Goal: Information Seeking & Learning: Learn about a topic

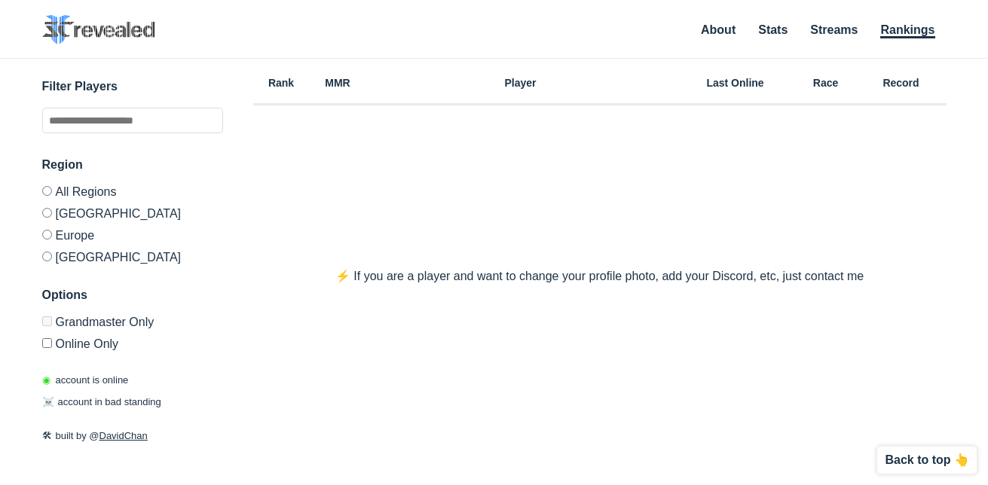
click at [81, 255] on label "[GEOGRAPHIC_DATA]" at bounding box center [132, 255] width 181 height 18
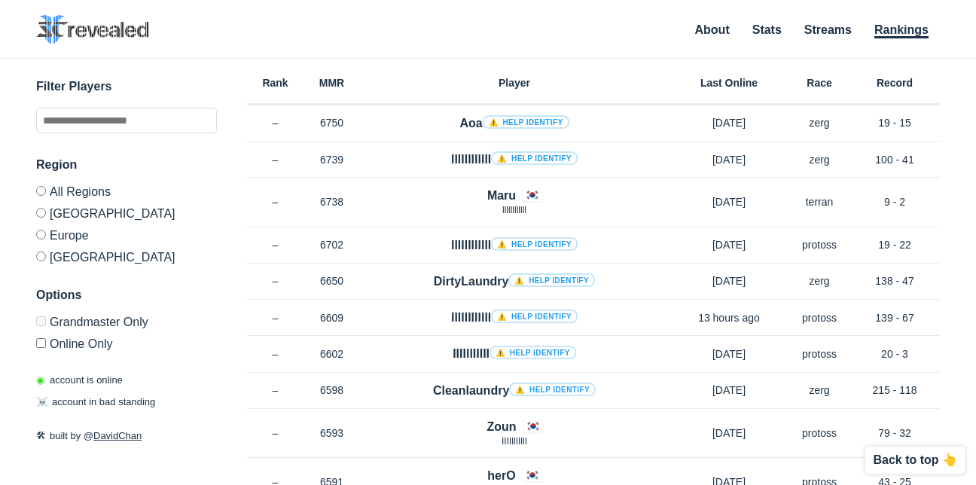
click at [67, 218] on label "[GEOGRAPHIC_DATA]" at bounding box center [126, 213] width 181 height 22
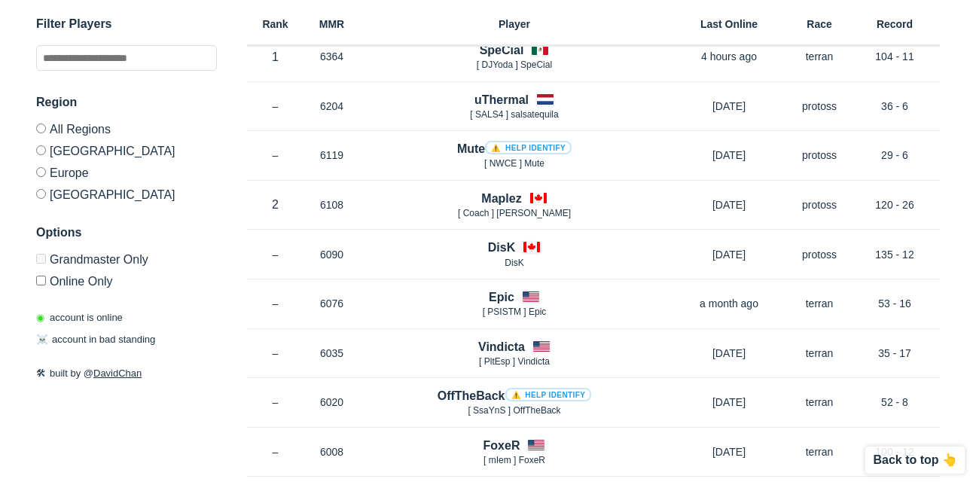
scroll to position [301, 0]
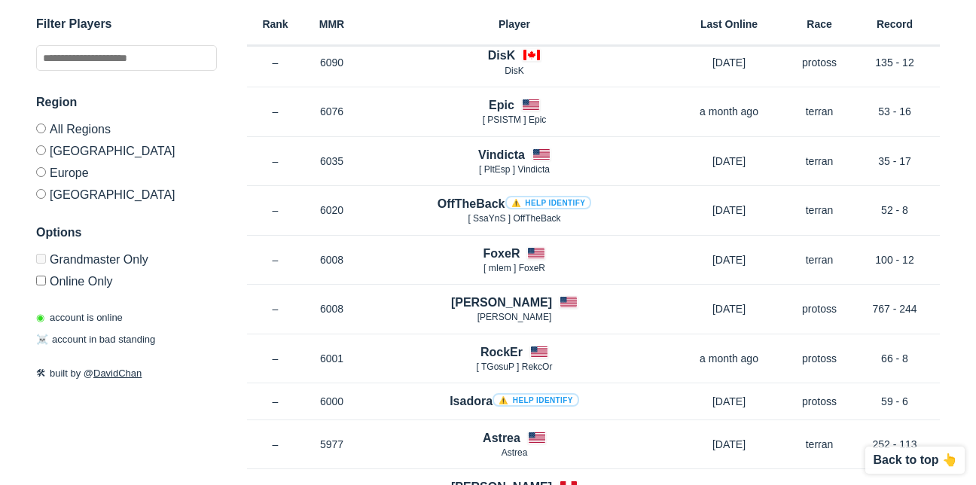
click at [78, 173] on label "Europe" at bounding box center [126, 172] width 181 height 22
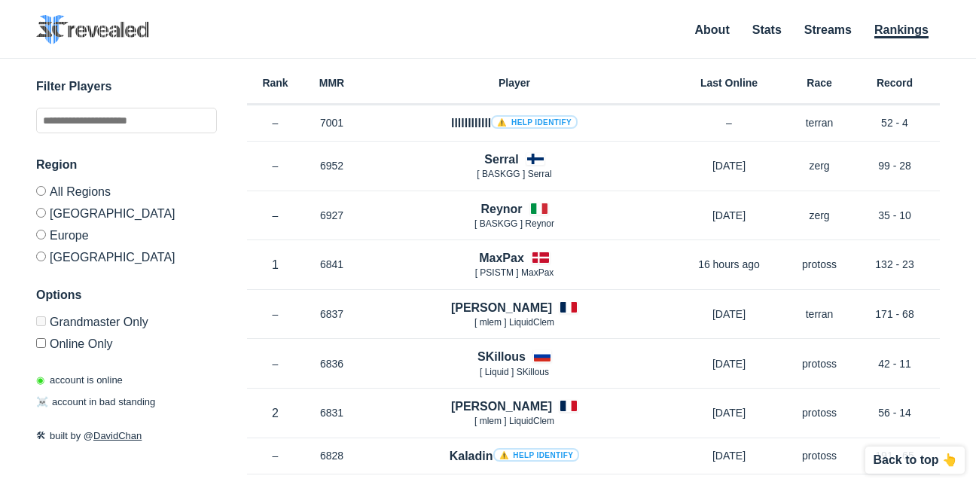
click at [57, 348] on label "Online Only" at bounding box center [126, 341] width 181 height 18
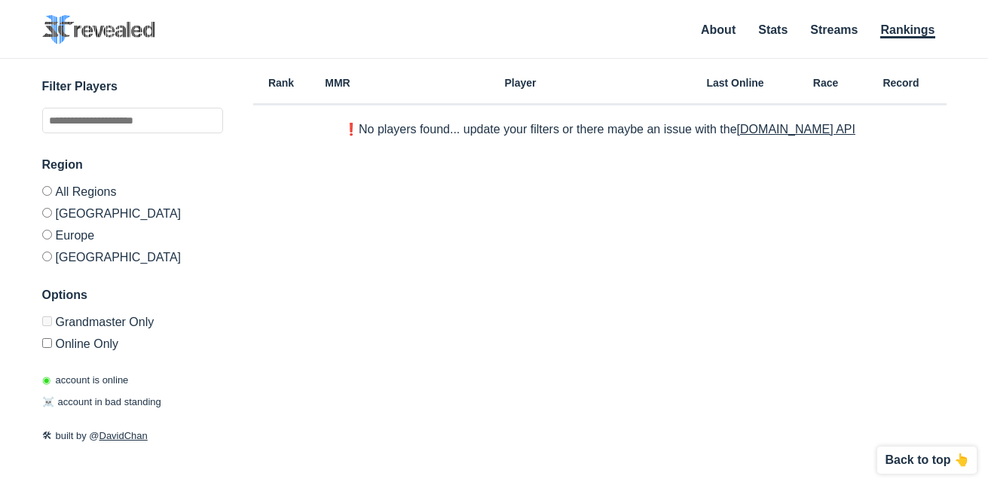
click at [53, 334] on label "Online Only" at bounding box center [132, 341] width 181 height 18
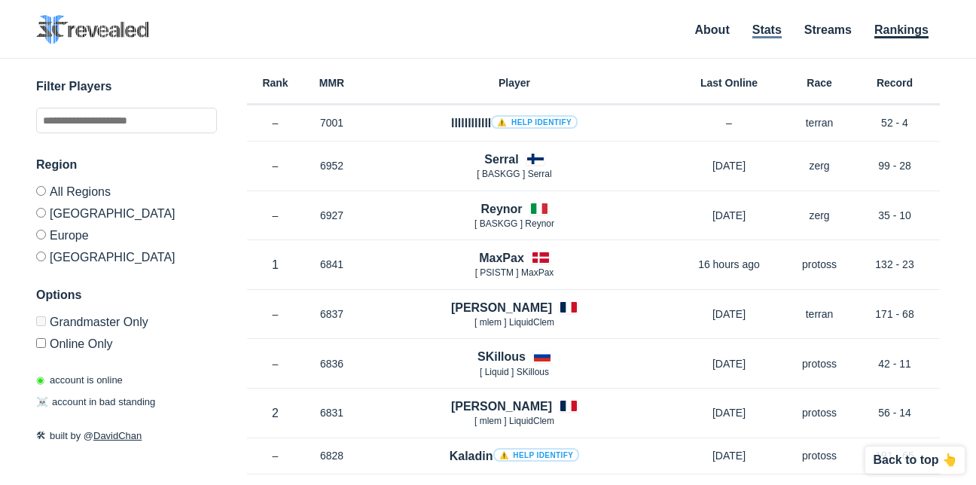
click at [760, 32] on link "Stats" at bounding box center [767, 30] width 29 height 15
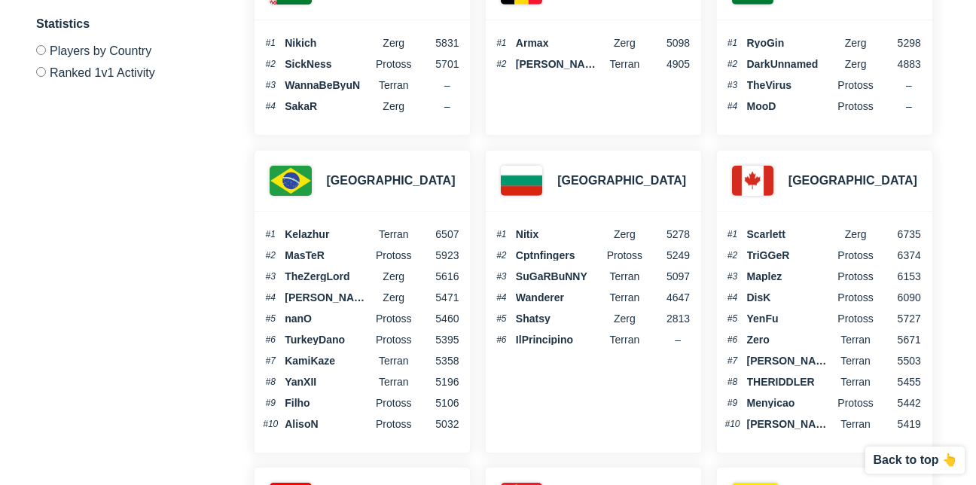
scroll to position [452, 0]
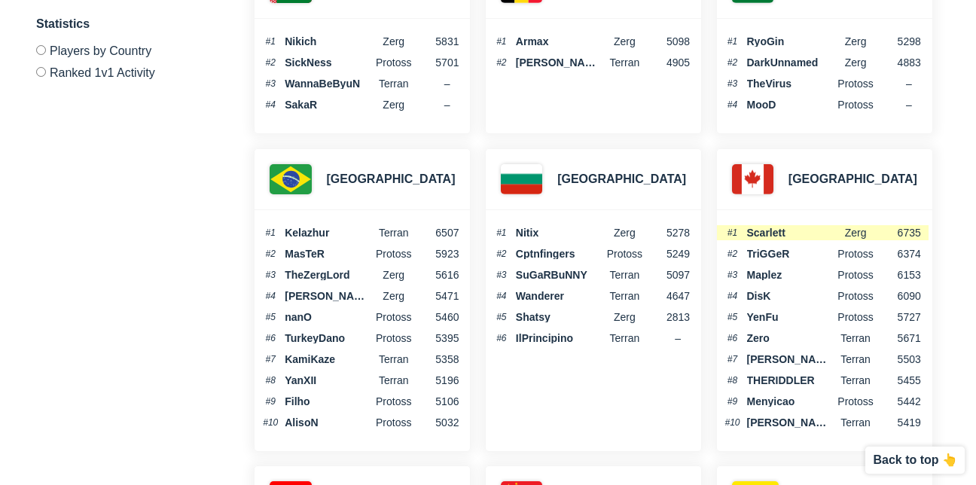
click at [771, 231] on span "Scarlett" at bounding box center [790, 233] width 87 height 11
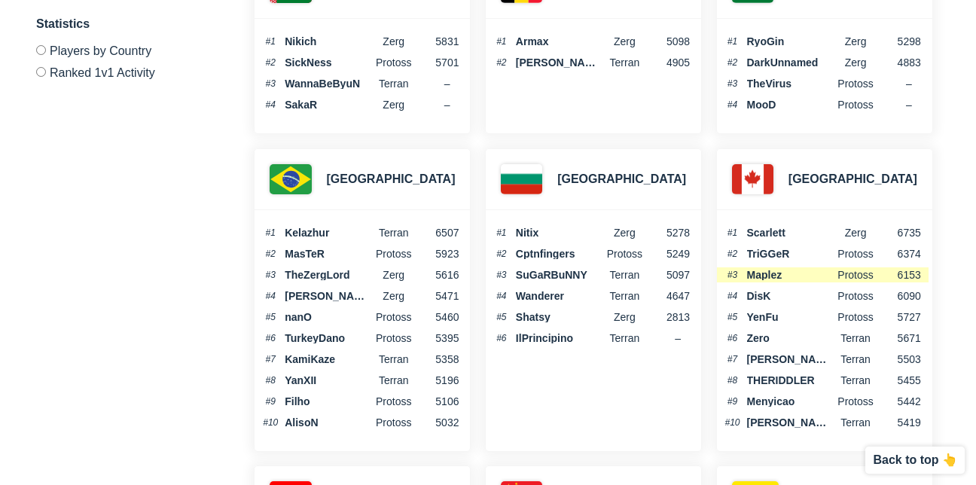
drag, startPoint x: 771, startPoint y: 231, endPoint x: 759, endPoint y: 267, distance: 38.1
click at [759, 267] on li "#3 Maplez Protoss 6153" at bounding box center [823, 274] width 212 height 15
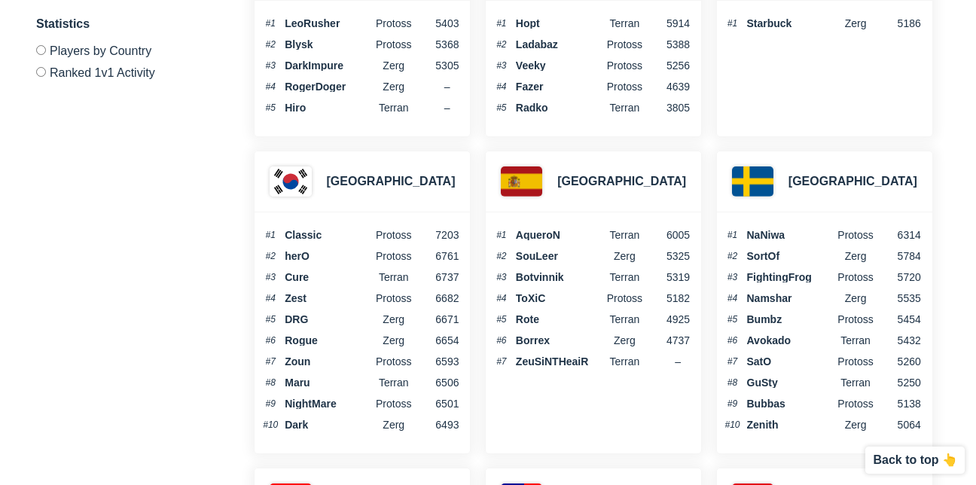
scroll to position [4552, 0]
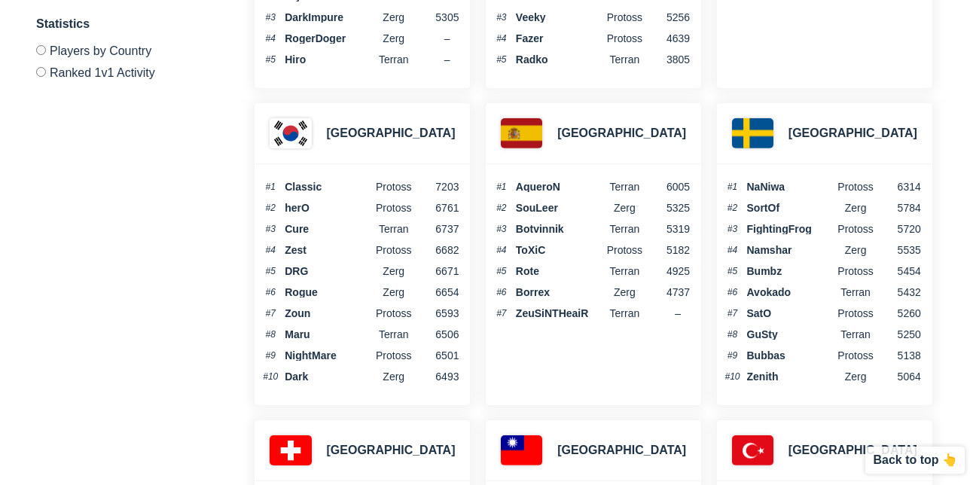
click at [316, 284] on ol "#1 Classic Protoss 7203 #2 herO Protoss 6761 #3 Cure Terran 6737 #4 Zest protos…" at bounding box center [361, 281] width 212 height 205
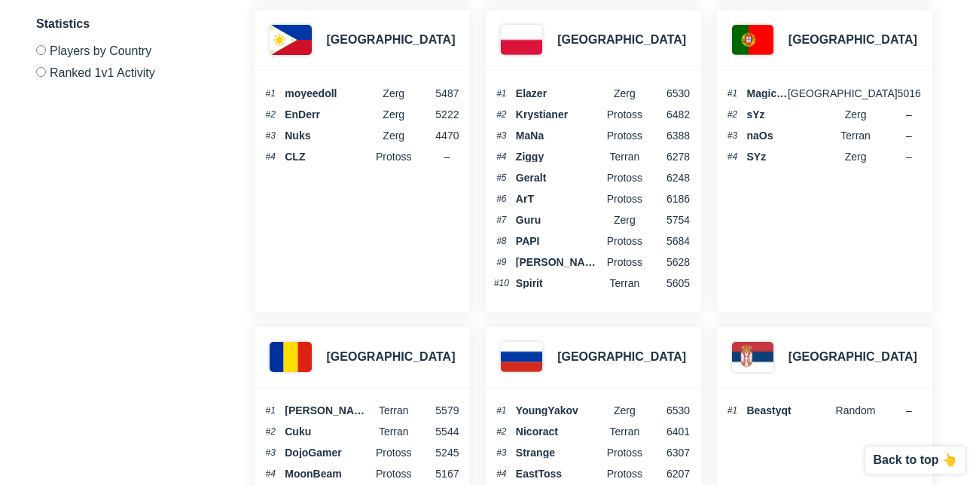
click at [116, 78] on label "Ranked 1v1 Activity" at bounding box center [126, 70] width 181 height 18
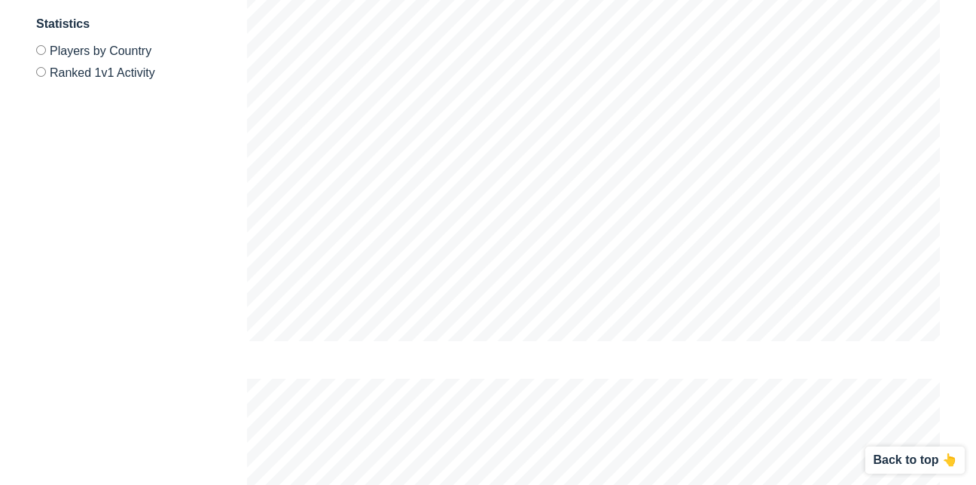
scroll to position [0, 0]
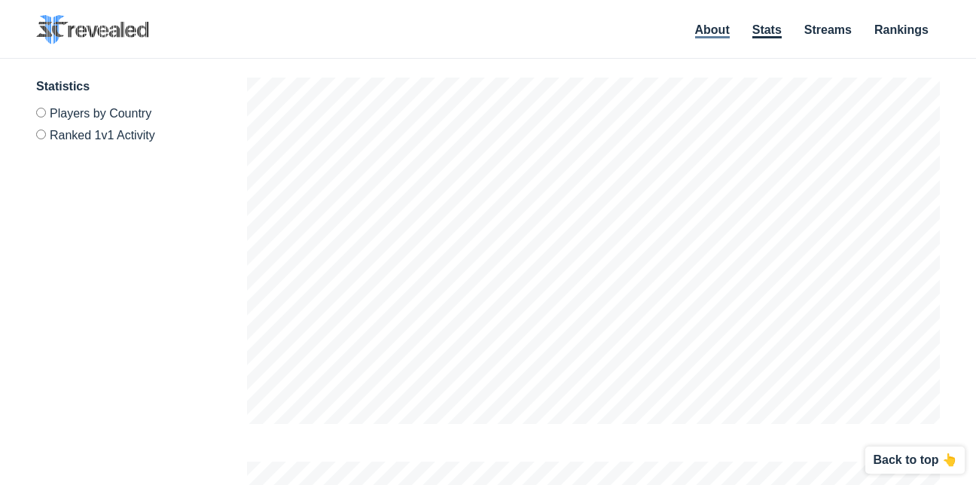
click at [718, 35] on link "About" at bounding box center [712, 30] width 35 height 15
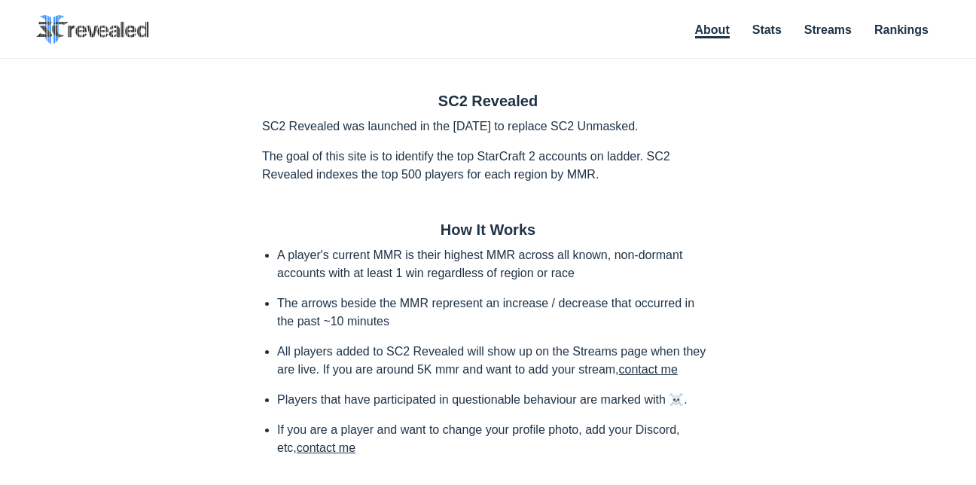
click at [826, 21] on ul "About Stats Streams Rankings" at bounding box center [810, 30] width 261 height 20
click at [821, 35] on link "Streams" at bounding box center [828, 30] width 47 height 15
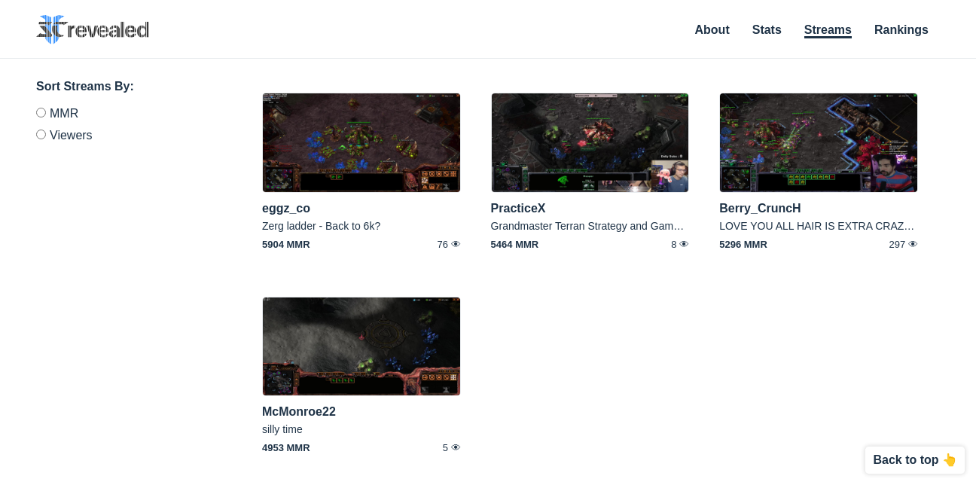
click at [887, 43] on nav "About Stats Streams Rankings" at bounding box center [810, 31] width 261 height 32
click at [898, 36] on li "Rankings" at bounding box center [902, 32] width 54 height 17
